Goal: Ask a question: Seek information or help from site administrators or community

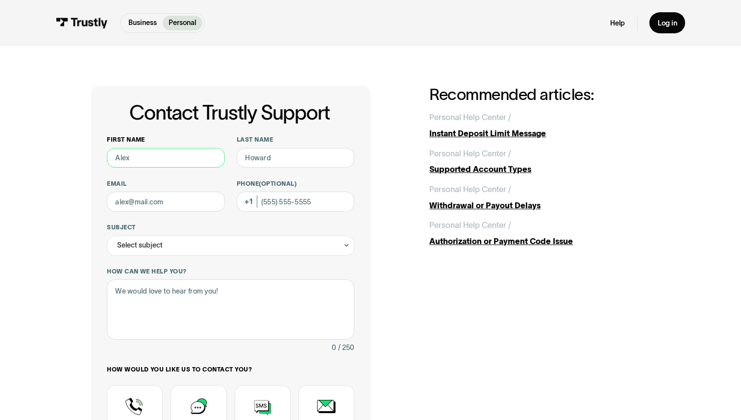
click at [189, 159] on input "First name" at bounding box center [166, 158] width 118 height 20
type input "[PERSON_NAME]"
type input "[PHONE_NUMBER]"
click at [182, 208] on input "Email" at bounding box center [166, 202] width 118 height 20
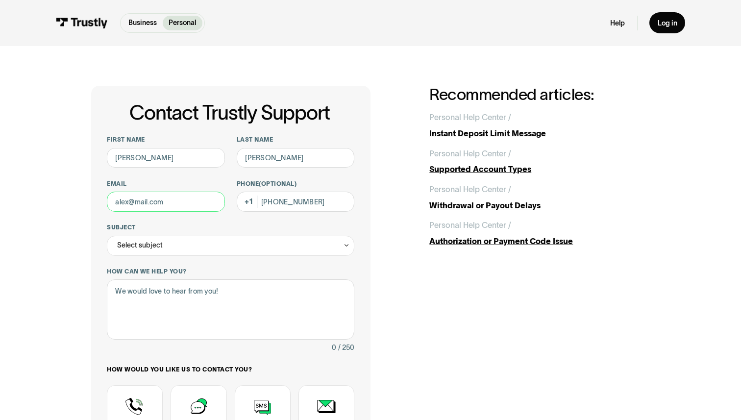
type input "[EMAIL_ADDRESS][DOMAIN_NAME]"
click at [189, 244] on div "Select subject" at bounding box center [230, 246] width 247 height 20
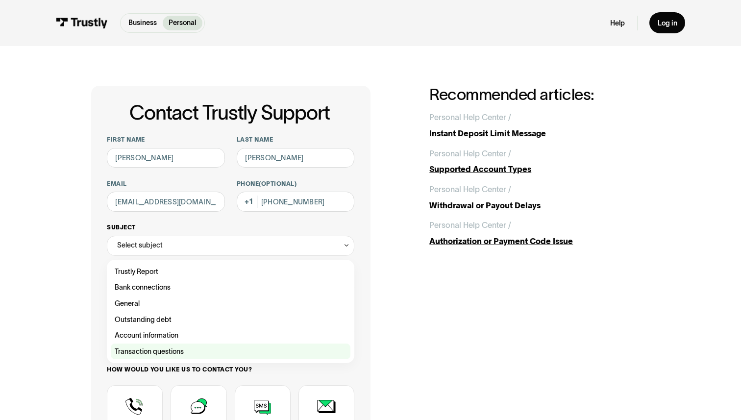
click at [229, 353] on div "Contact Trustly Support" at bounding box center [231, 352] width 240 height 16
type input "**********"
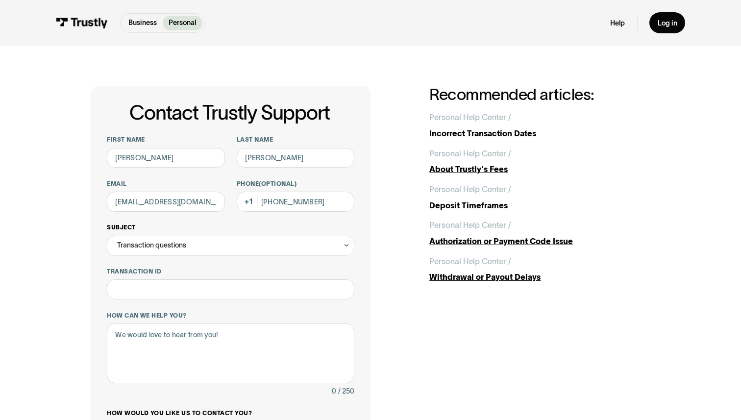
click at [229, 245] on div "Transaction questions" at bounding box center [230, 246] width 247 height 20
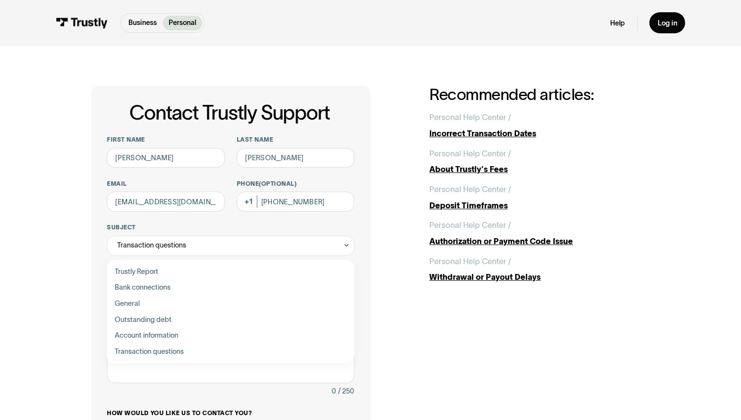
click at [45, 309] on div "**********" at bounding box center [370, 337] width 701 height 582
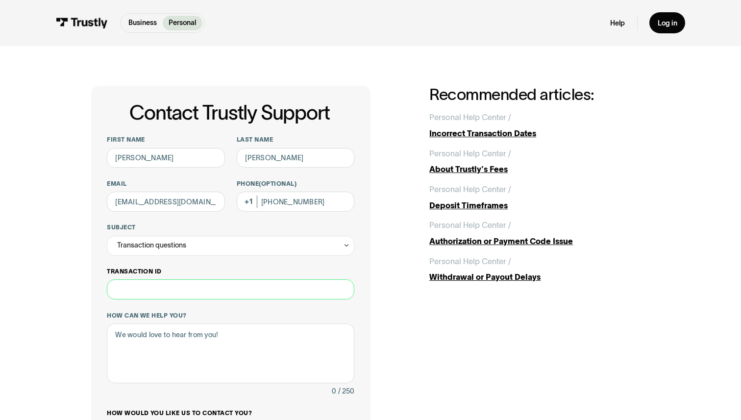
click at [178, 289] on input "Transaction ID" at bounding box center [230, 289] width 247 height 20
type input "***"
click at [226, 349] on textarea "How can we help you?" at bounding box center [230, 353] width 247 height 60
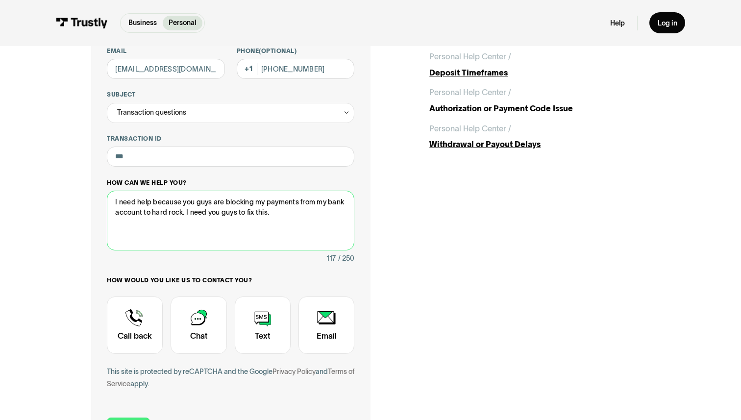
scroll to position [150, 0]
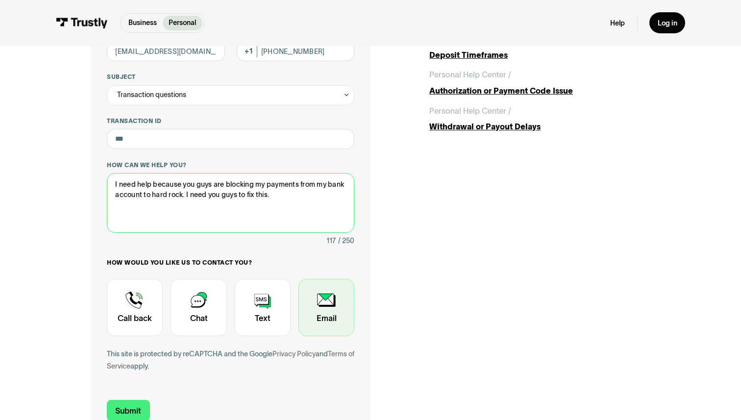
type textarea "I need help because you guys are blocking my payments from my bank account to h…"
click at [317, 312] on div "Contact Trustly Support" at bounding box center [326, 307] width 56 height 57
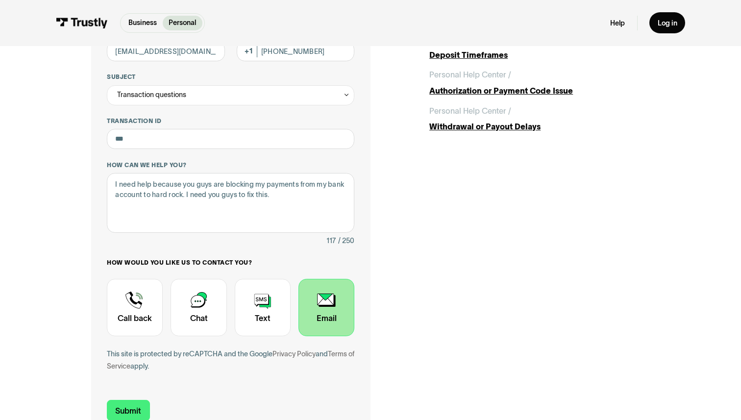
scroll to position [209, 0]
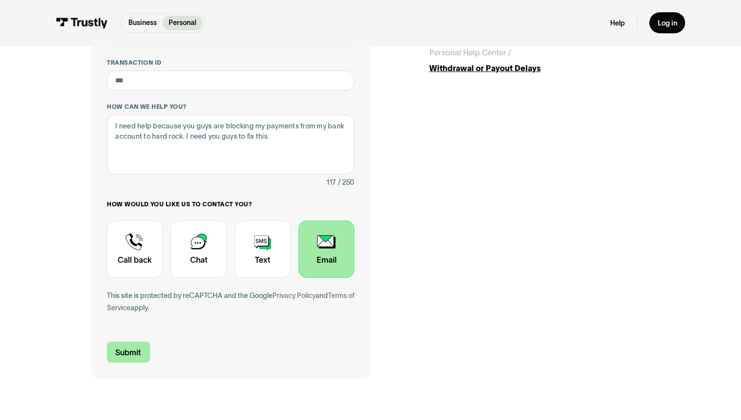
click at [132, 355] on input "Submit" at bounding box center [128, 352] width 43 height 21
type input "[PHONE_NUMBER]"
